Goal: Find contact information: Find contact information

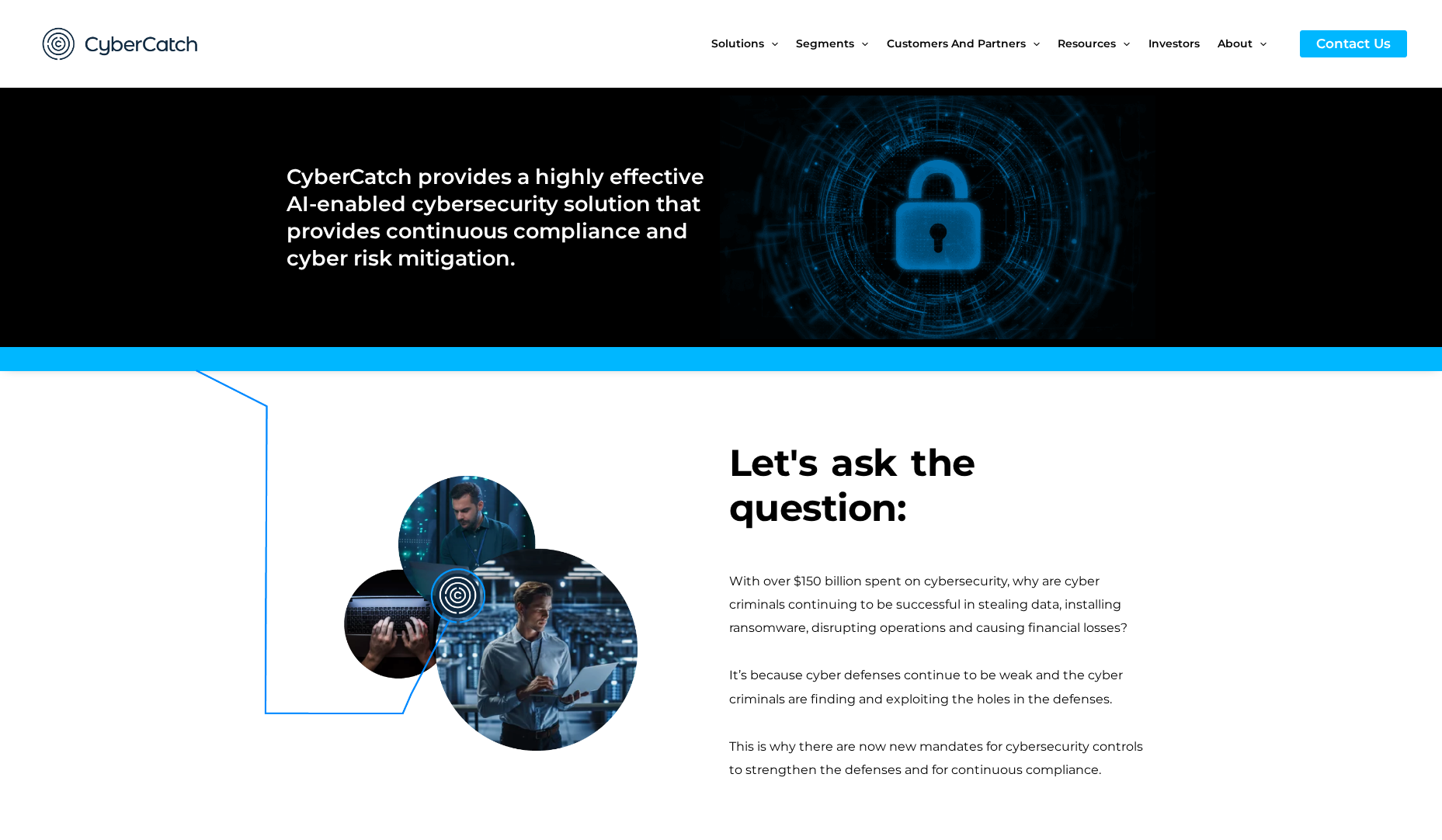
scroll to position [5750, 0]
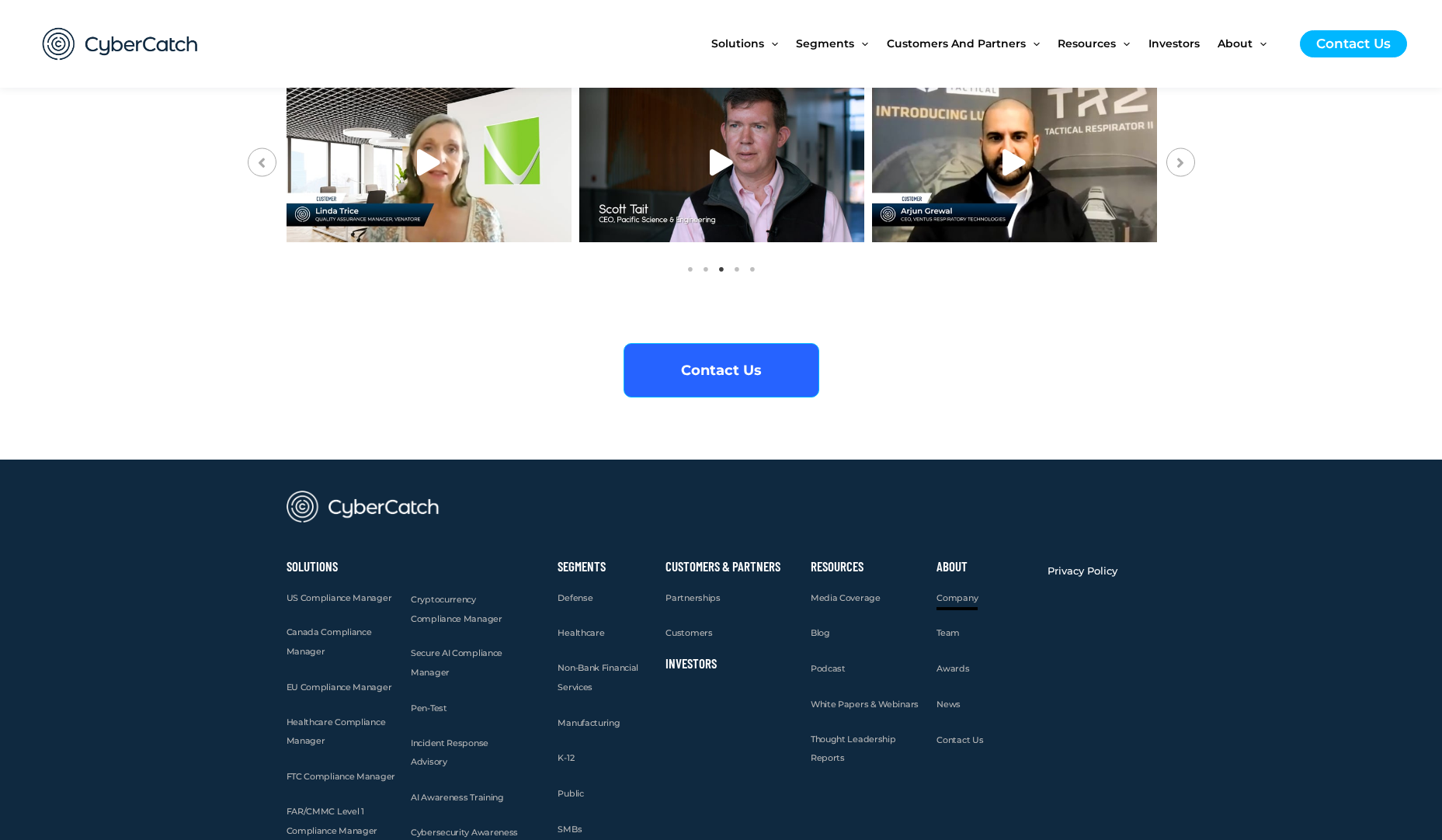
click at [956, 593] on span "Company" at bounding box center [957, 598] width 41 height 11
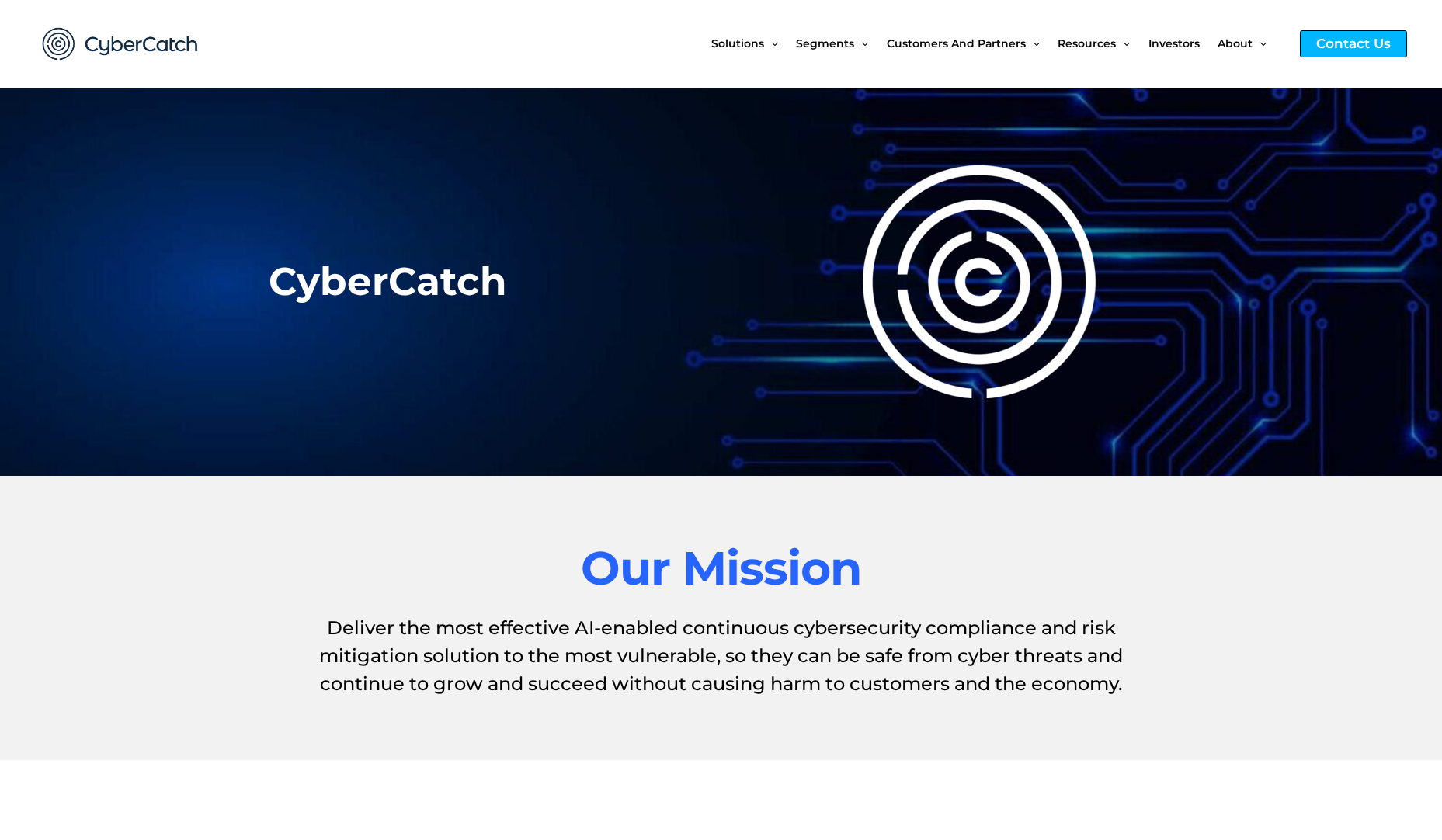
click at [1341, 34] on div "Contact Us" at bounding box center [1353, 44] width 107 height 27
